Goal: Obtain resource: Download file/media

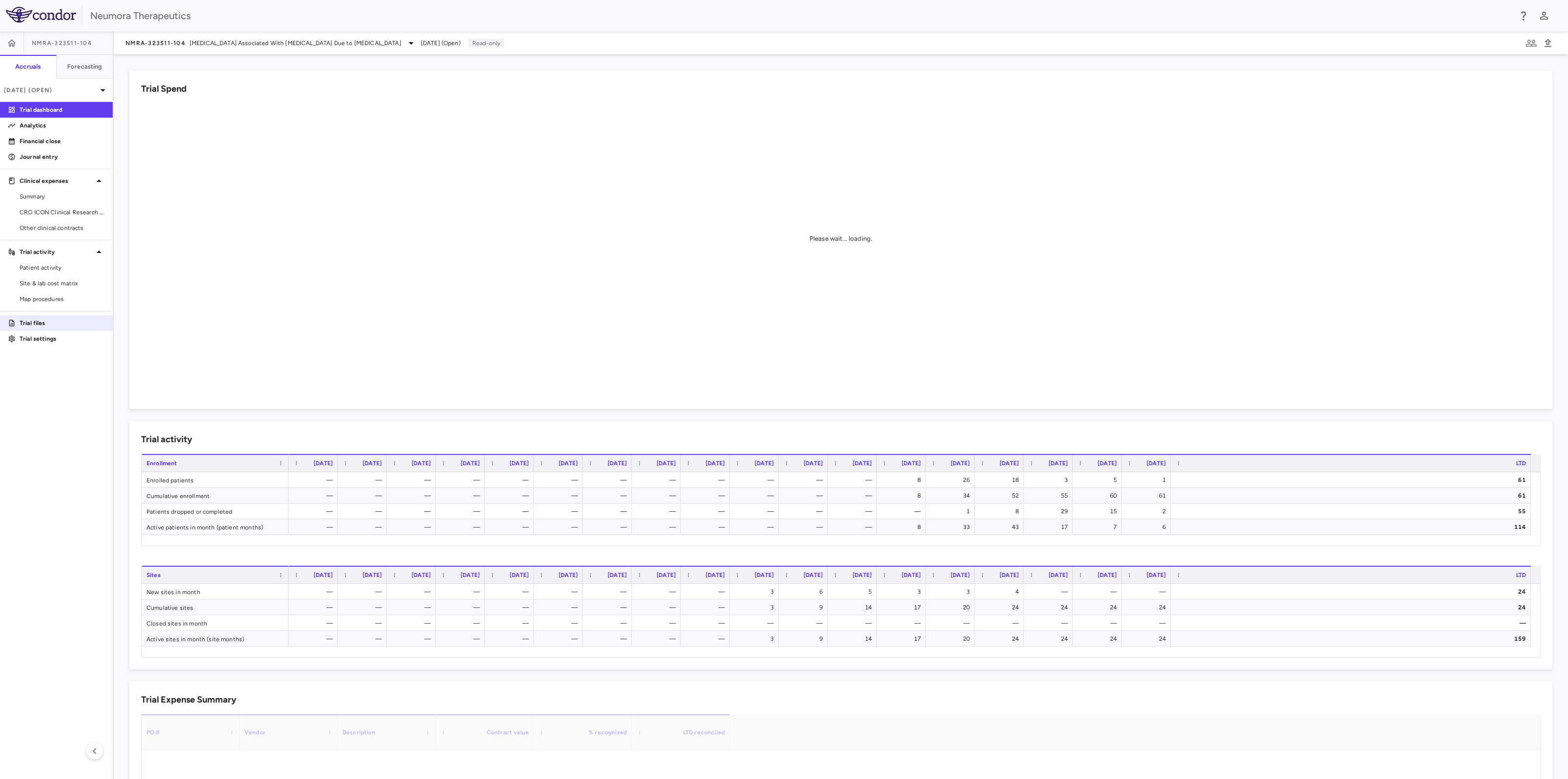
click at [26, 316] on link "Trial files" at bounding box center [56, 323] width 113 height 15
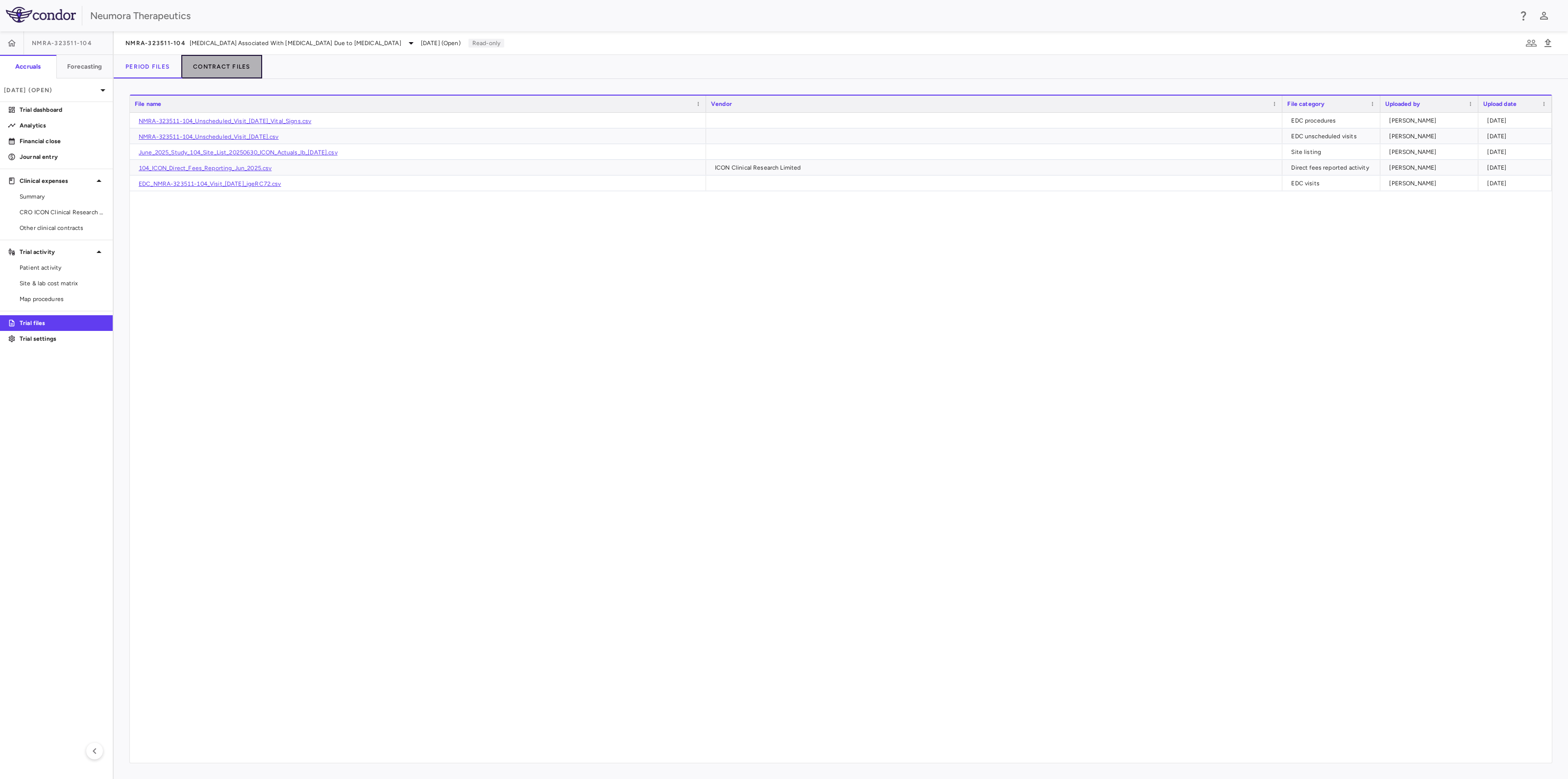
click at [247, 62] on button "Contract Files" at bounding box center [222, 66] width 81 height 24
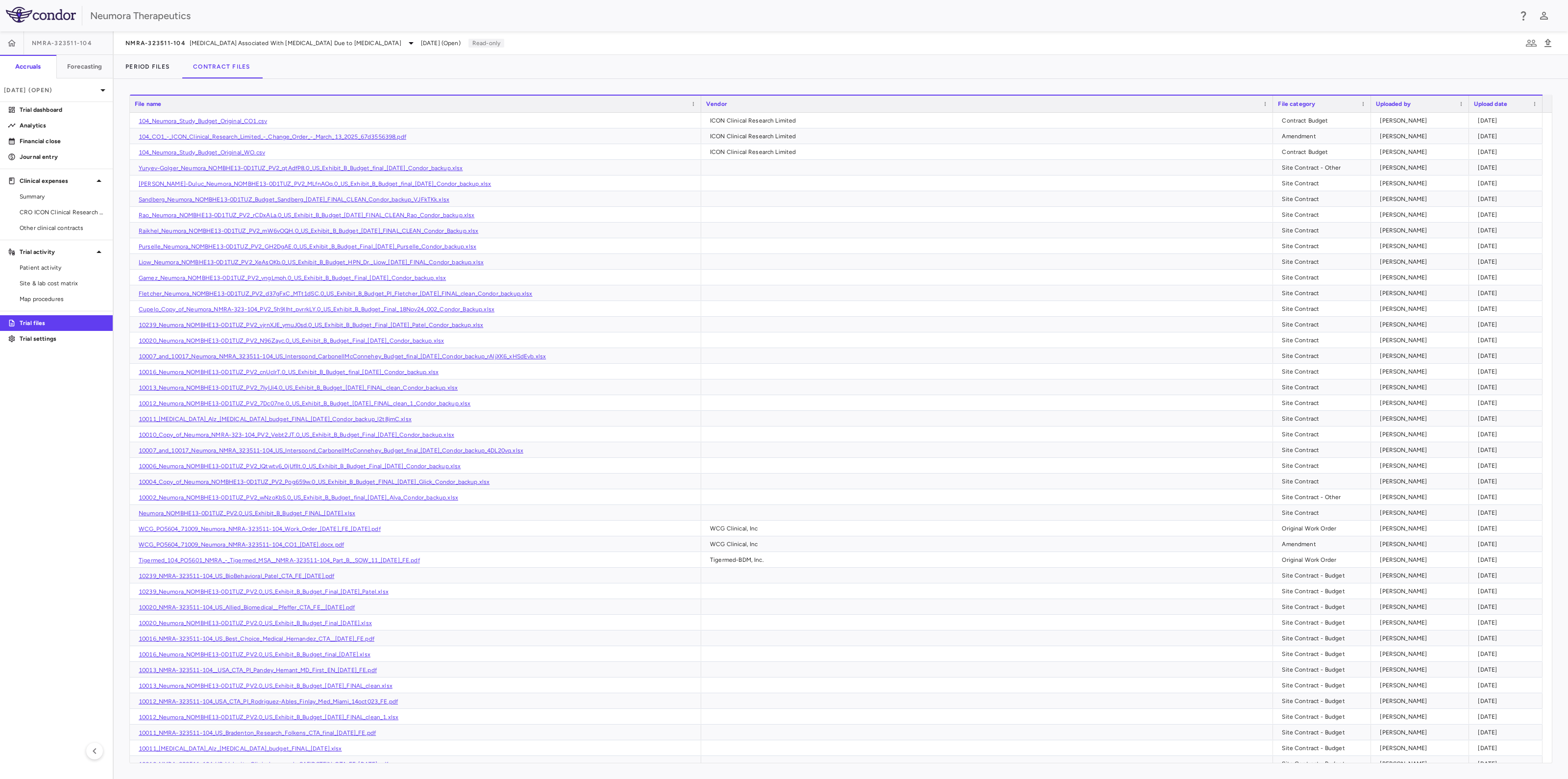
click at [159, 99] on div "File name" at bounding box center [411, 104] width 553 height 12
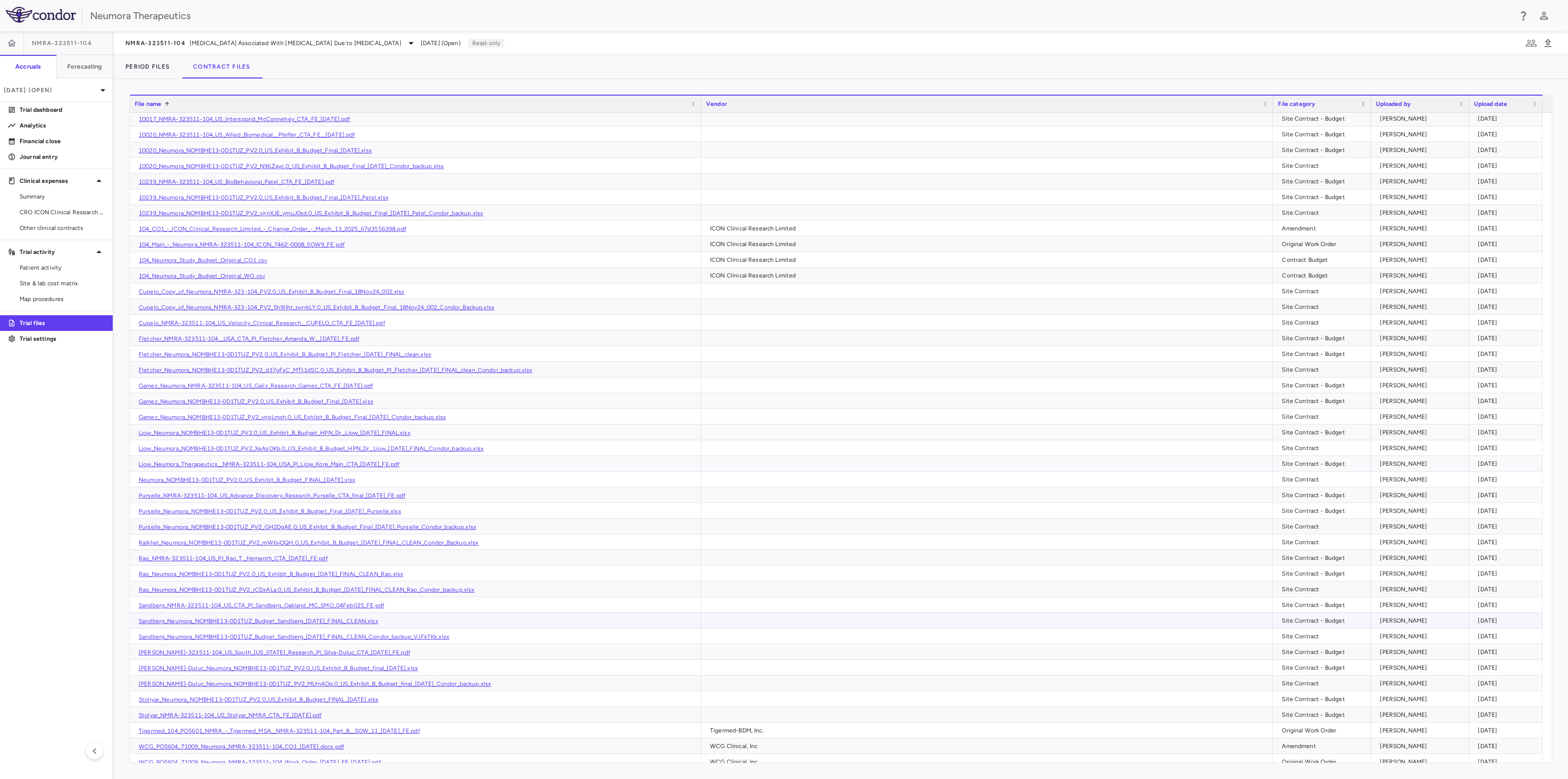
scroll to position [552, 0]
click at [203, 541] on link "Raikhel_Neumora_NOMBHE13-0D1TUZ_PV2_mW6vOQH.0_US_Exhibit_B_Budget_[DATE]_FINAL_…" at bounding box center [309, 542] width 340 height 7
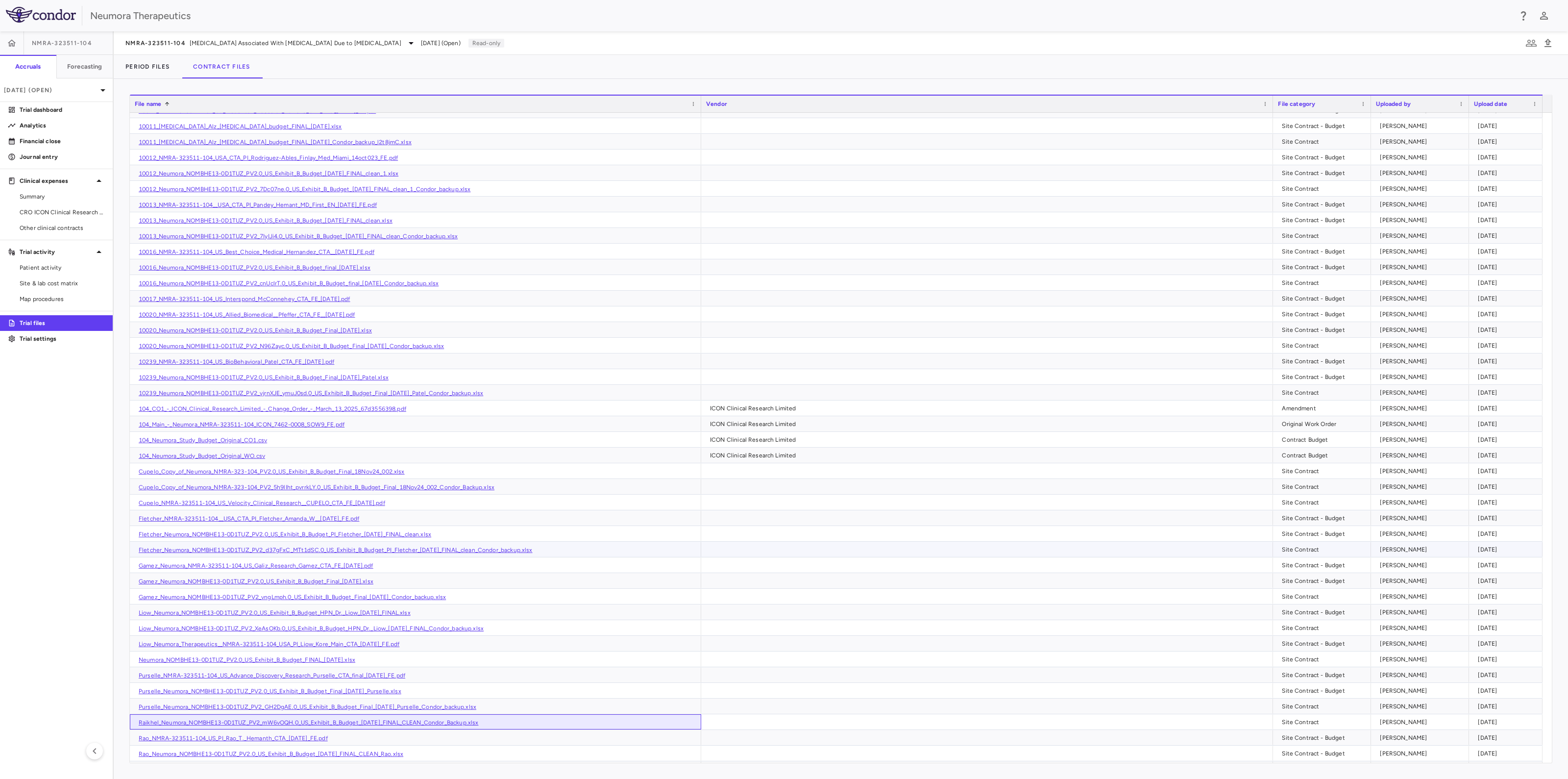
scroll to position [184, 0]
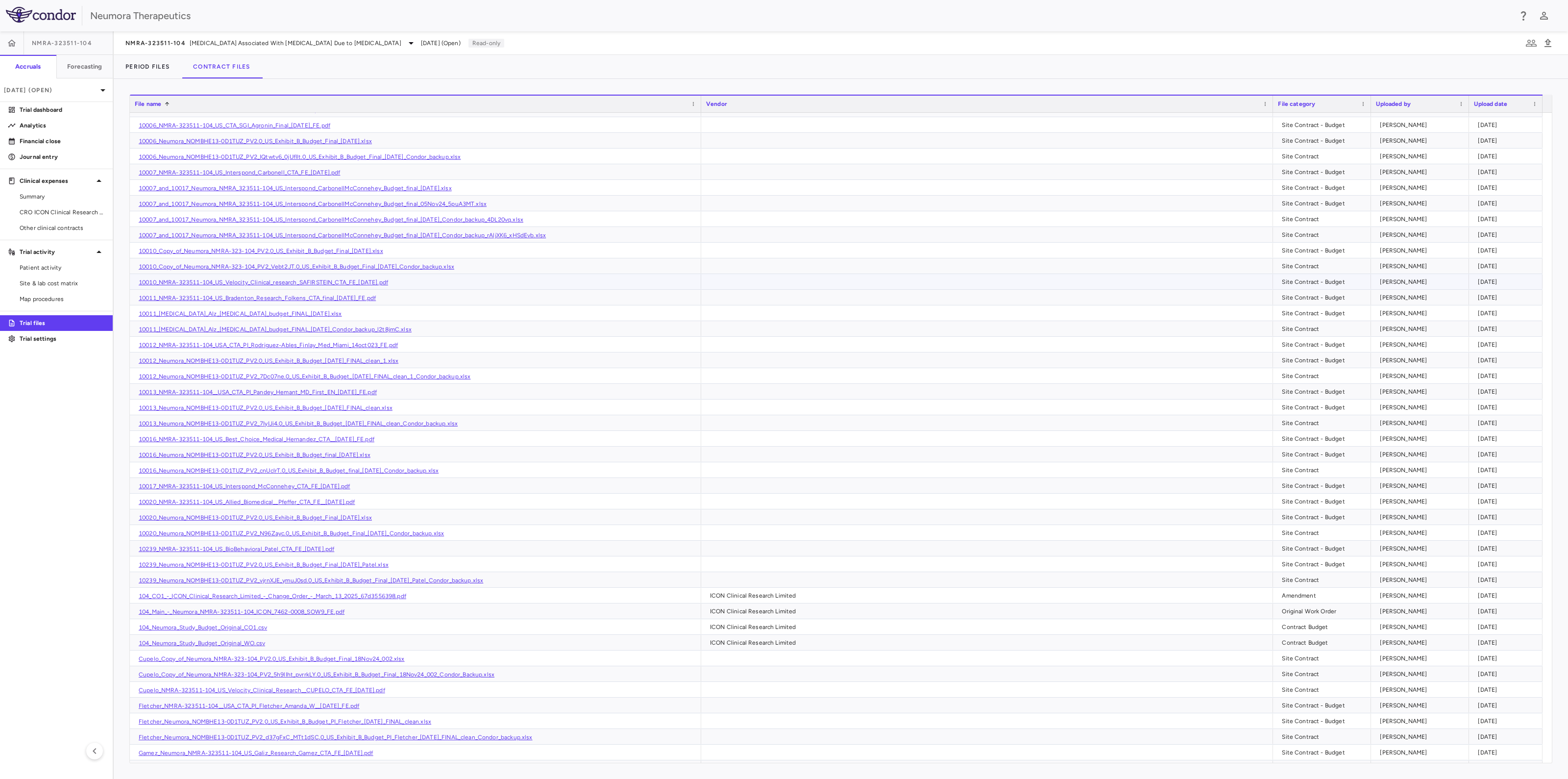
click at [220, 279] on link "10010_NMRA-323511-104_US_Velocity_Clinical_research_SAFIRSTEIN_CTA_FE_[DATE].pdf" at bounding box center [264, 282] width 250 height 7
click at [228, 245] on div "10010_Copy_of_Neumora_NMRA-323-104_PV2.0_US_Exhibit_B_Budget_Final_[DATE].xlsx" at bounding box center [415, 250] width 572 height 15
click at [275, 249] on link "10010_Copy_of_Neumora_NMRA-323-104_PV2.0_US_Exhibit_B_Budget_Final_[DATE].xlsx" at bounding box center [261, 251] width 245 height 7
click at [369, 358] on link "10012_Neumora_NOMBHE13-0D1TUZ_PV2.0_US_Exhibit_B_Budget_[DATE]_FINAL_clean_1.xl…" at bounding box center [268, 361] width 260 height 7
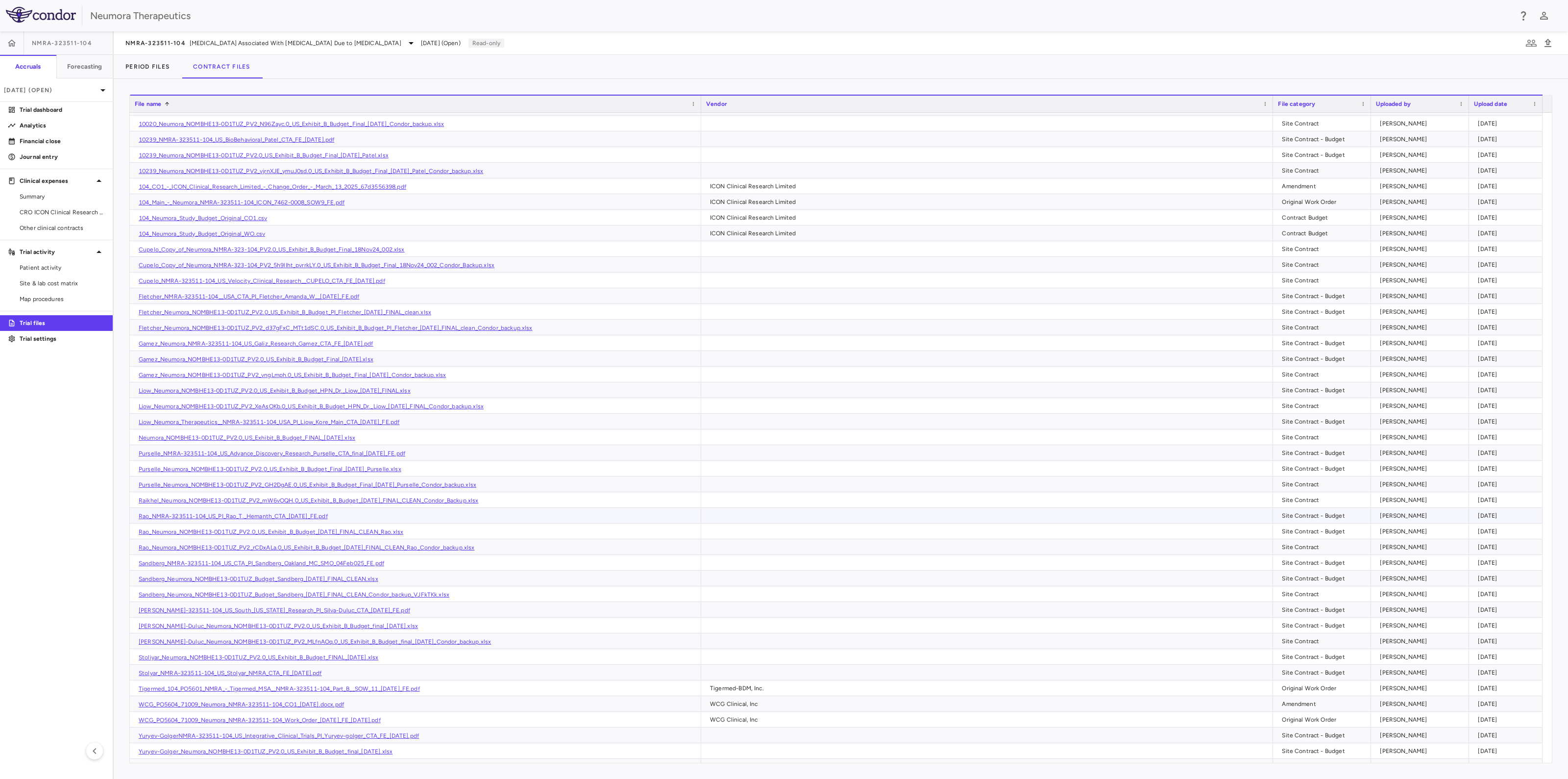
scroll to position [605, 0]
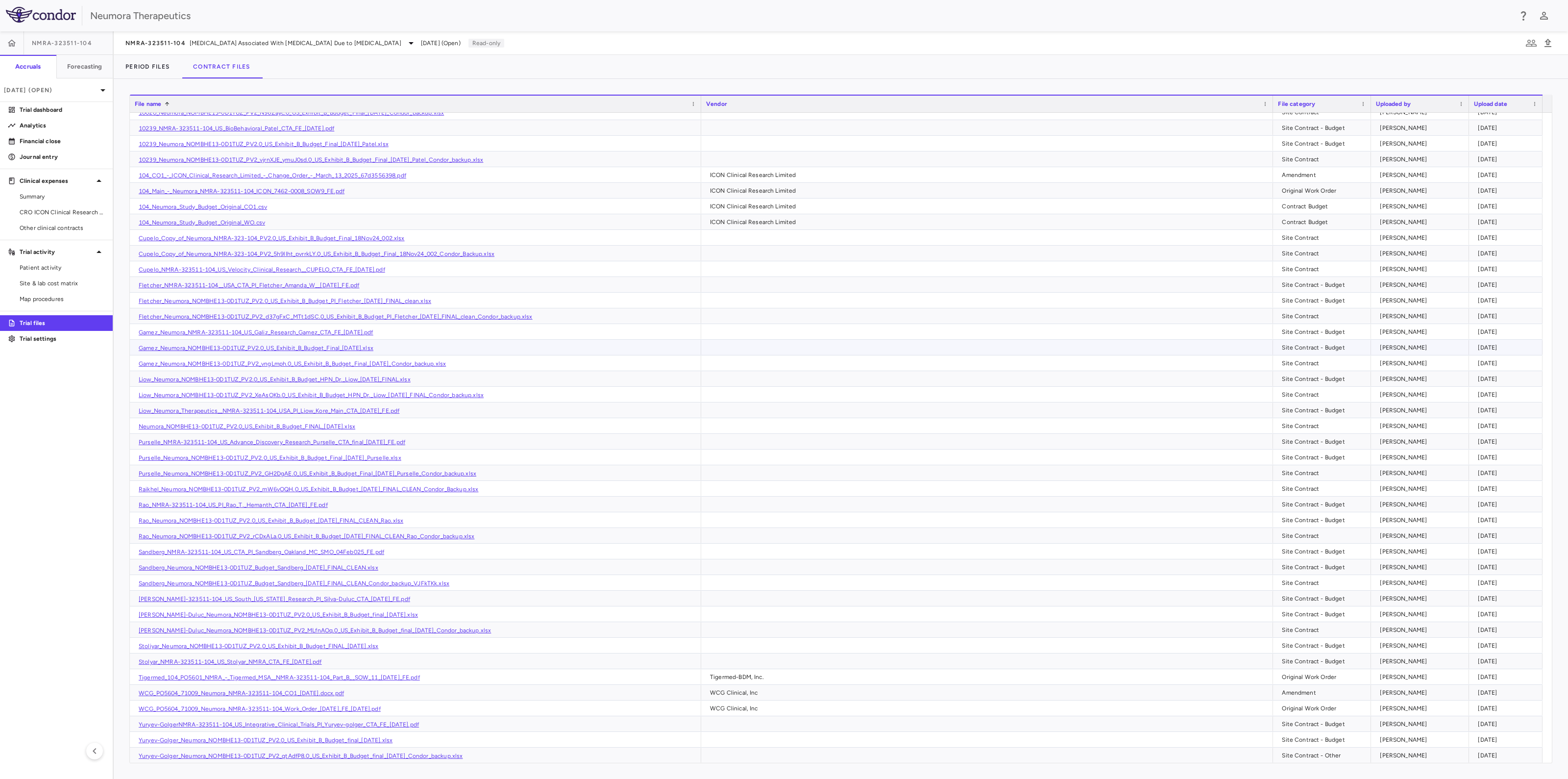
click at [206, 346] on link "Gamez_Neumora_NOMBHE13-0D1TUZ_PV2.0_US_Exhibit_B_Budget_Final_[DATE].xlsx" at bounding box center [256, 348] width 235 height 7
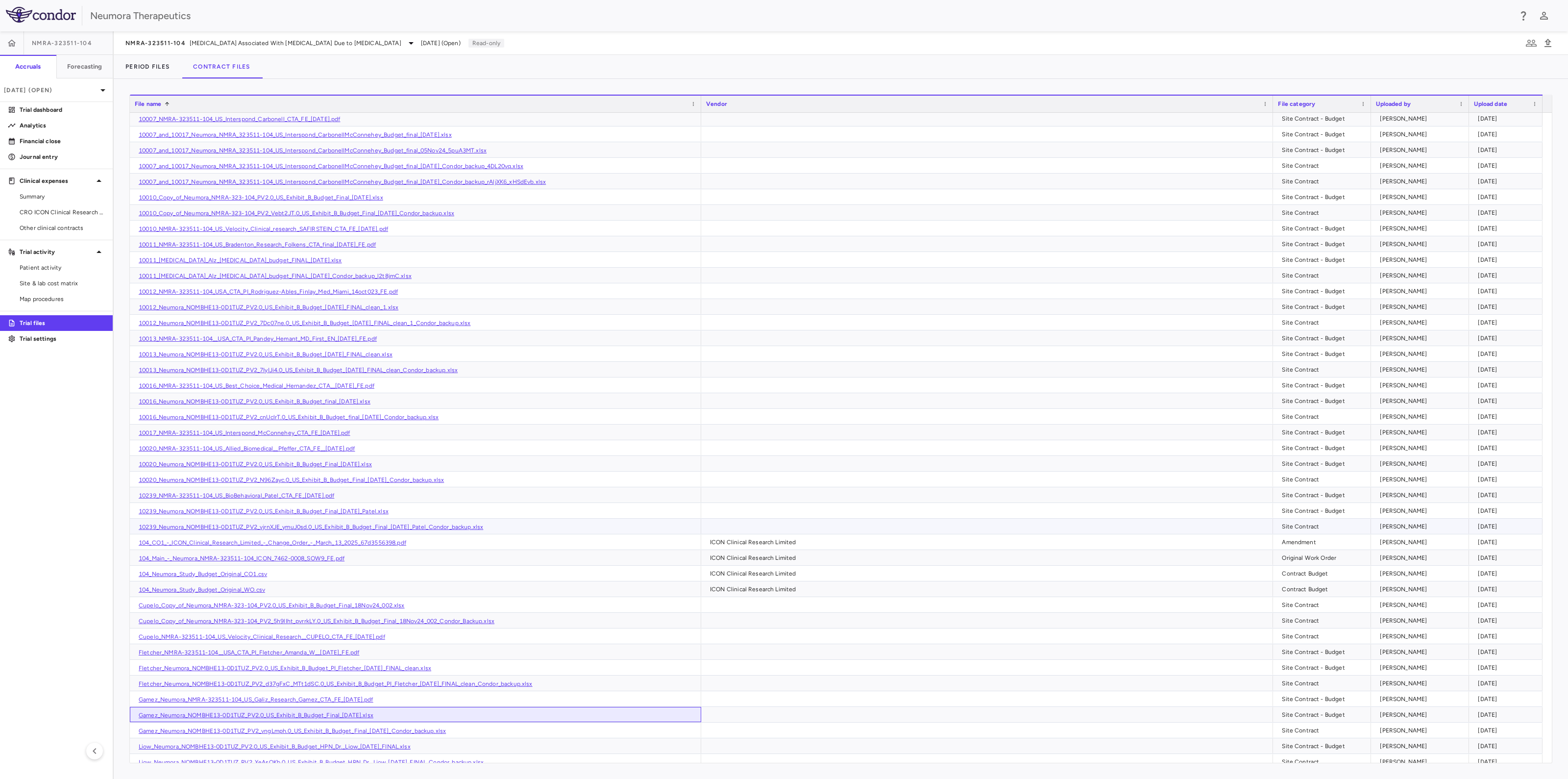
scroll to position [175, 0]
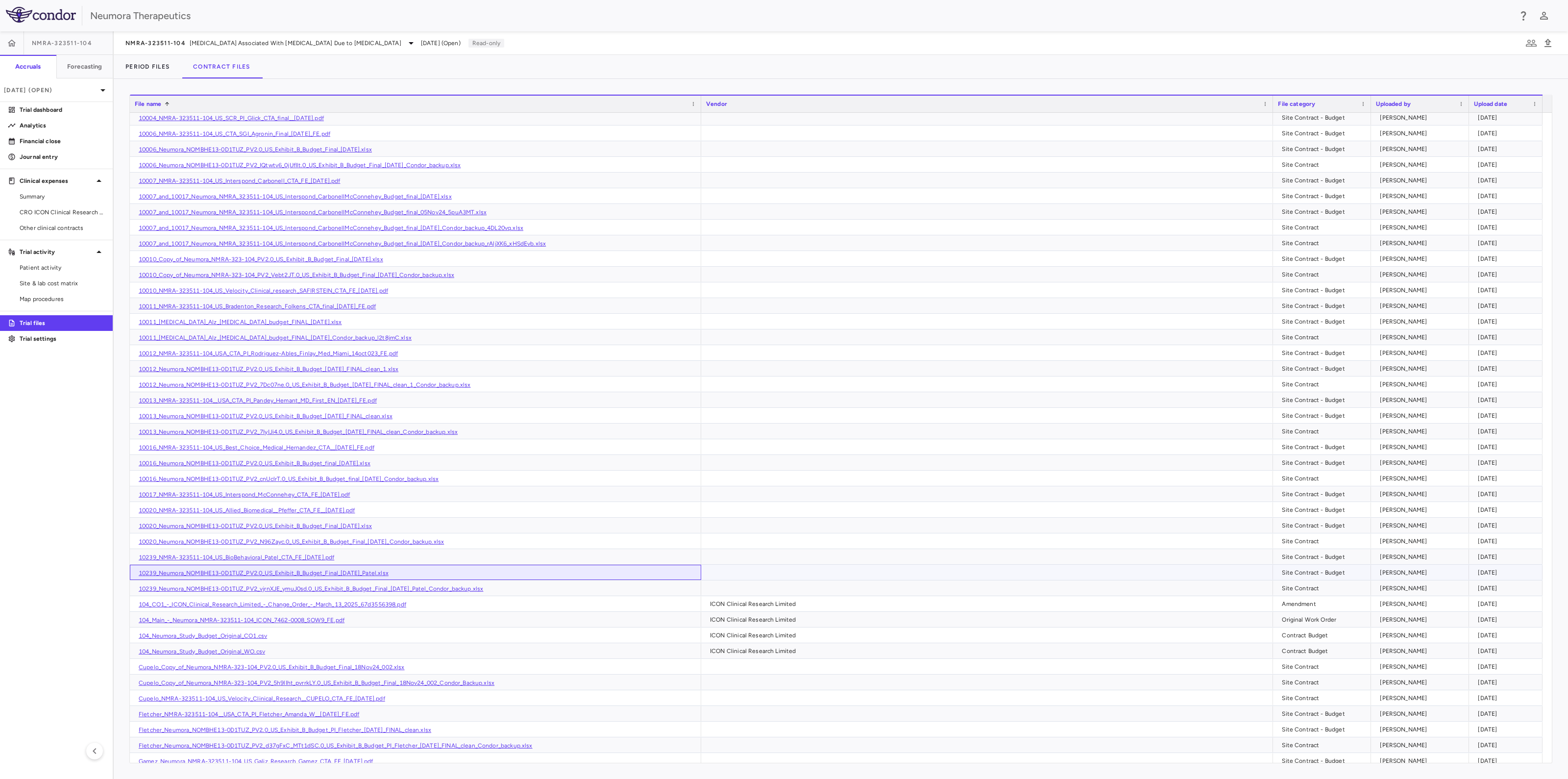
click at [338, 570] on link "10239_Neumora_NOMBHE13-0D1TUZ_PV2.0_US_Exhibit_B_Budget_Final_[DATE]_Patel.xlsx" at bounding box center [264, 573] width 250 height 7
